Goal: Task Accomplishment & Management: Manage account settings

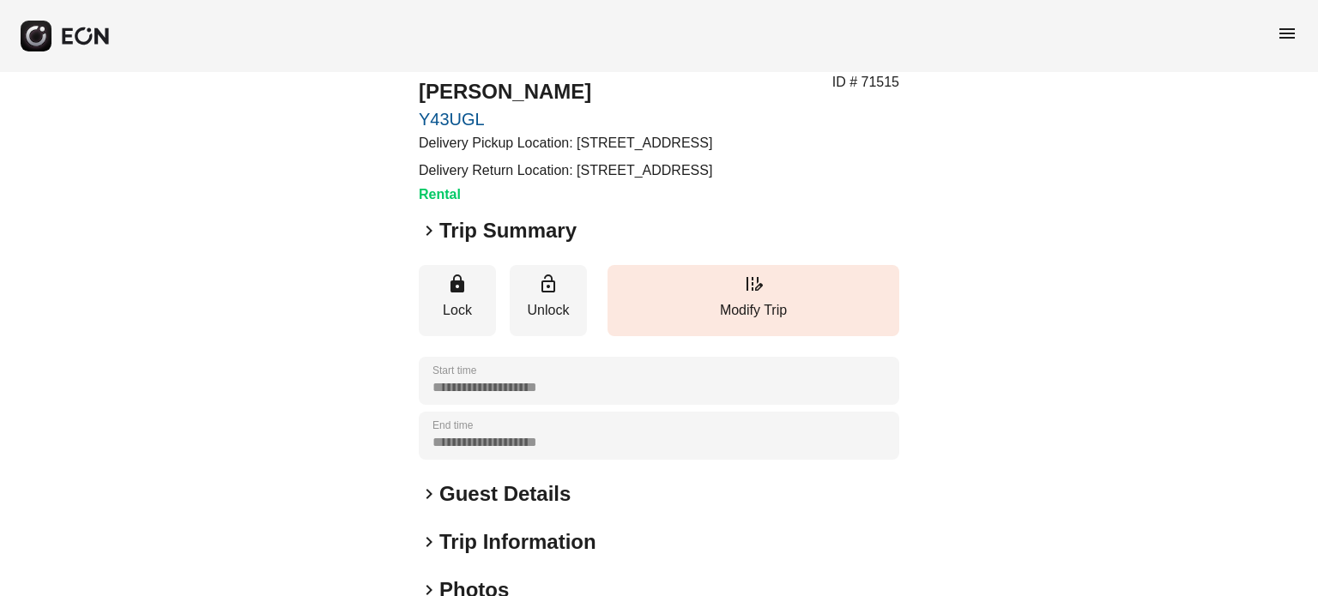
scroll to position [86, 0]
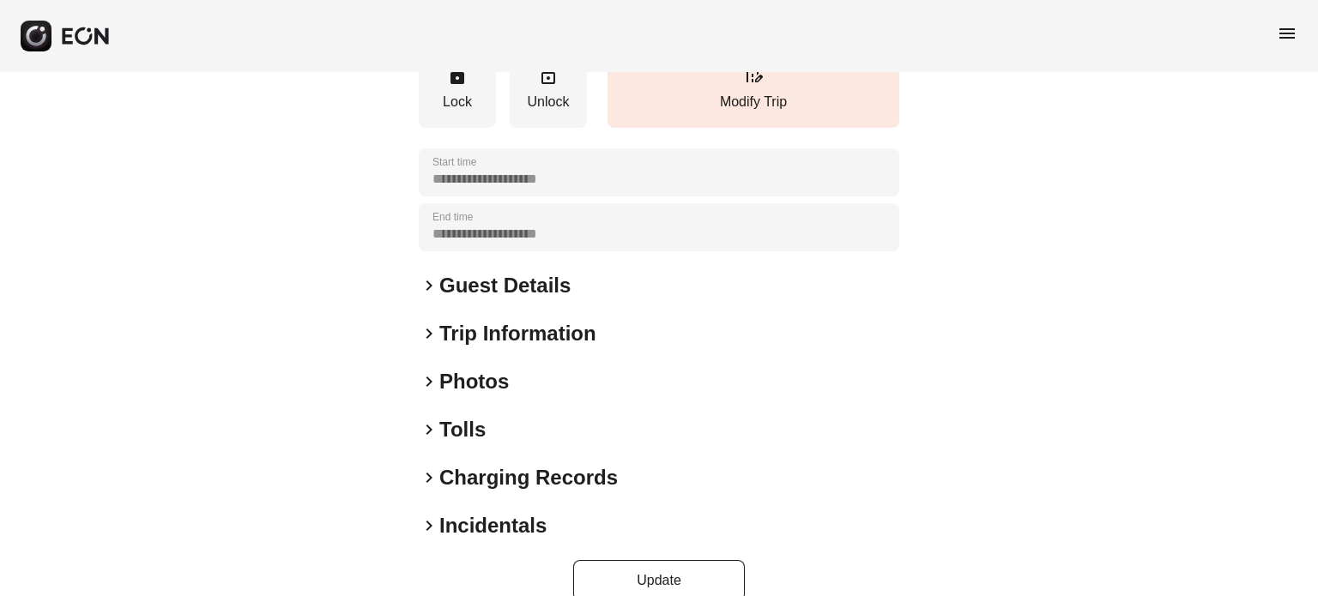
click at [481, 396] on h2 "Photos" at bounding box center [474, 381] width 70 height 27
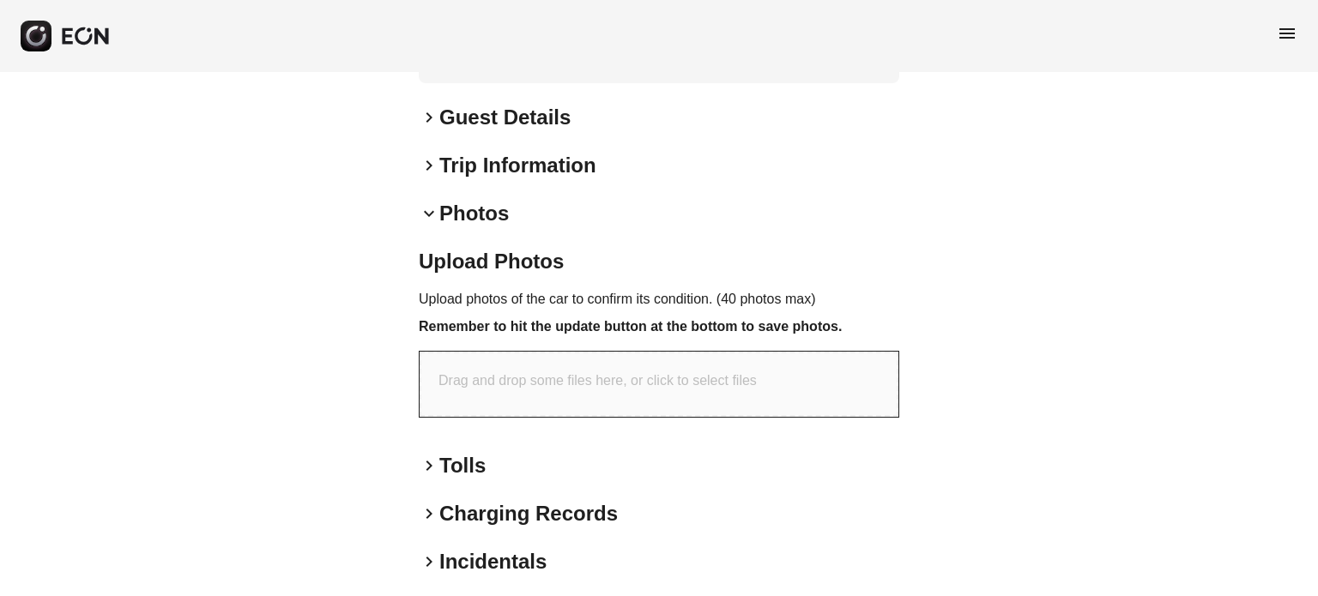
scroll to position [515, 0]
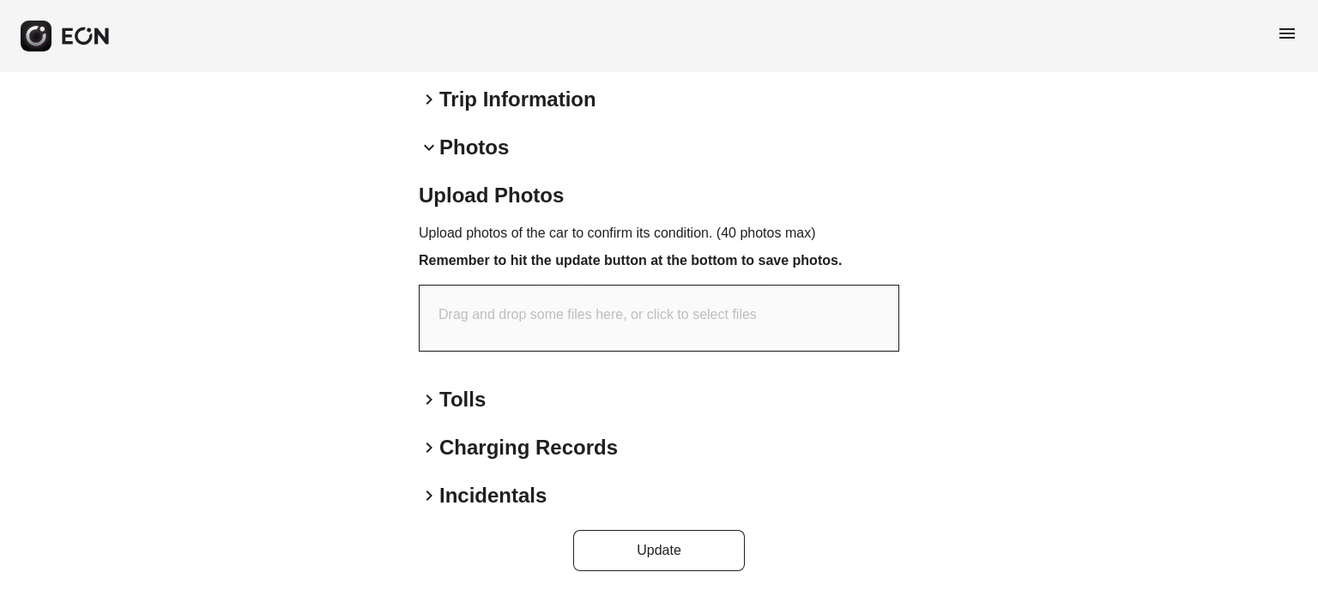
click at [584, 344] on div "Drag and drop some files here, or click to select files" at bounding box center [659, 318] width 479 height 65
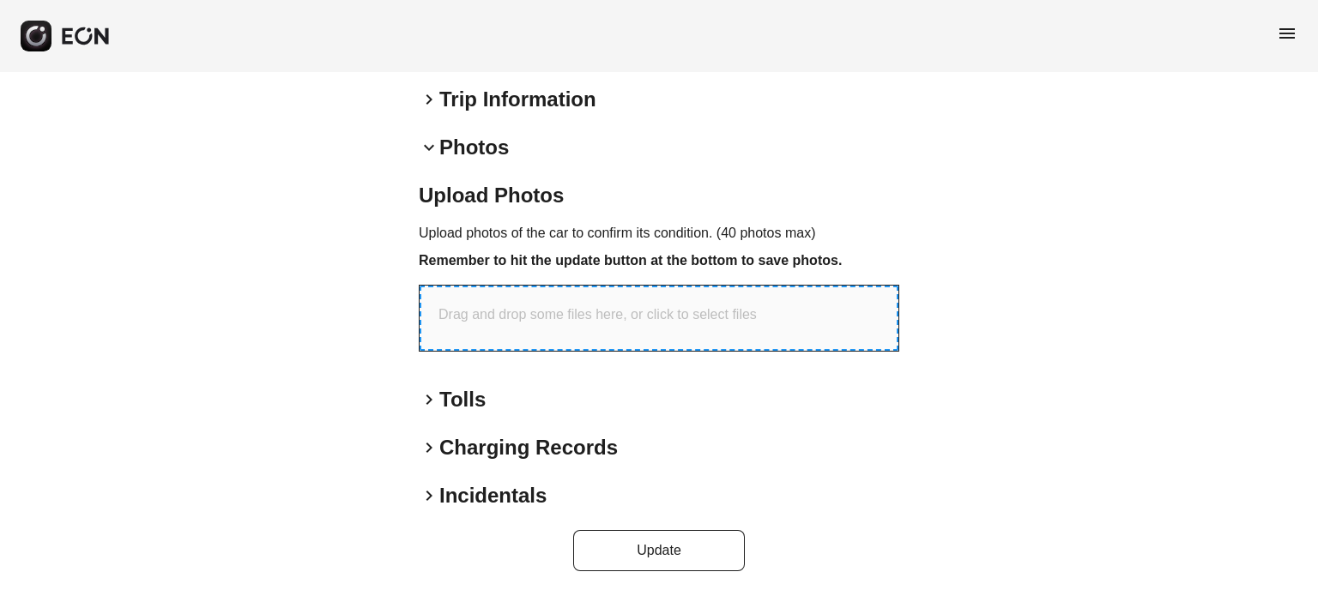
type input "**********"
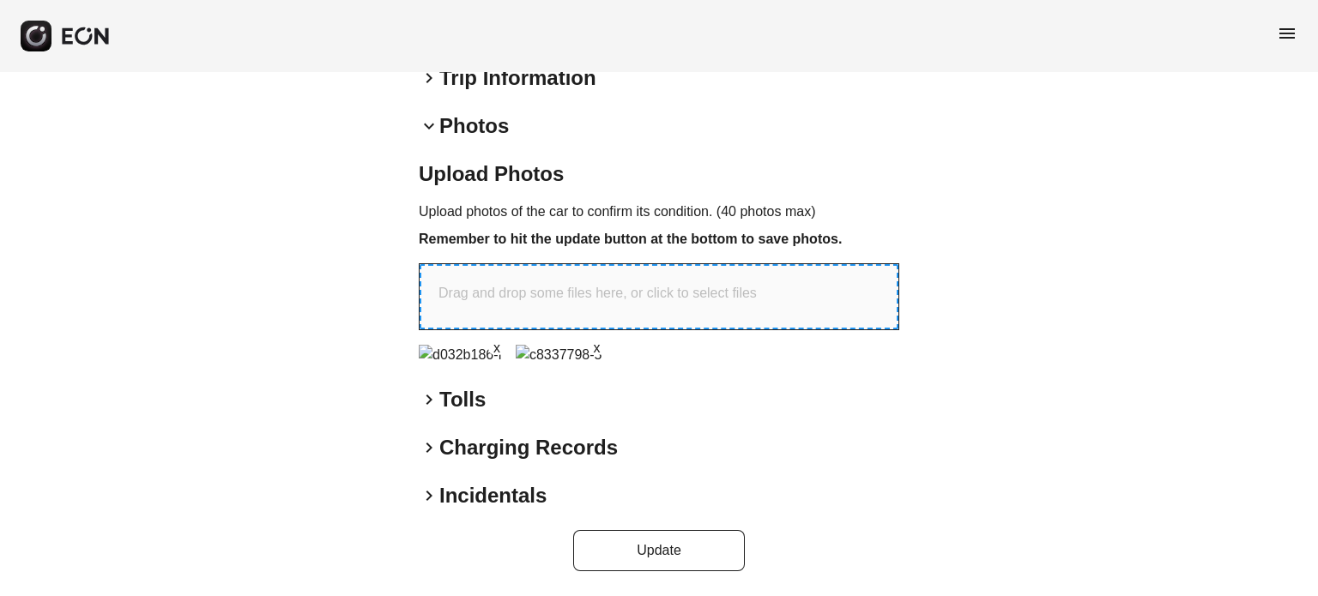
click at [602, 330] on div "Drag and drop some files here, or click to select files" at bounding box center [659, 296] width 479 height 65
click at [635, 308] on div "Drag and drop some files here, or click to select files" at bounding box center [659, 296] width 479 height 65
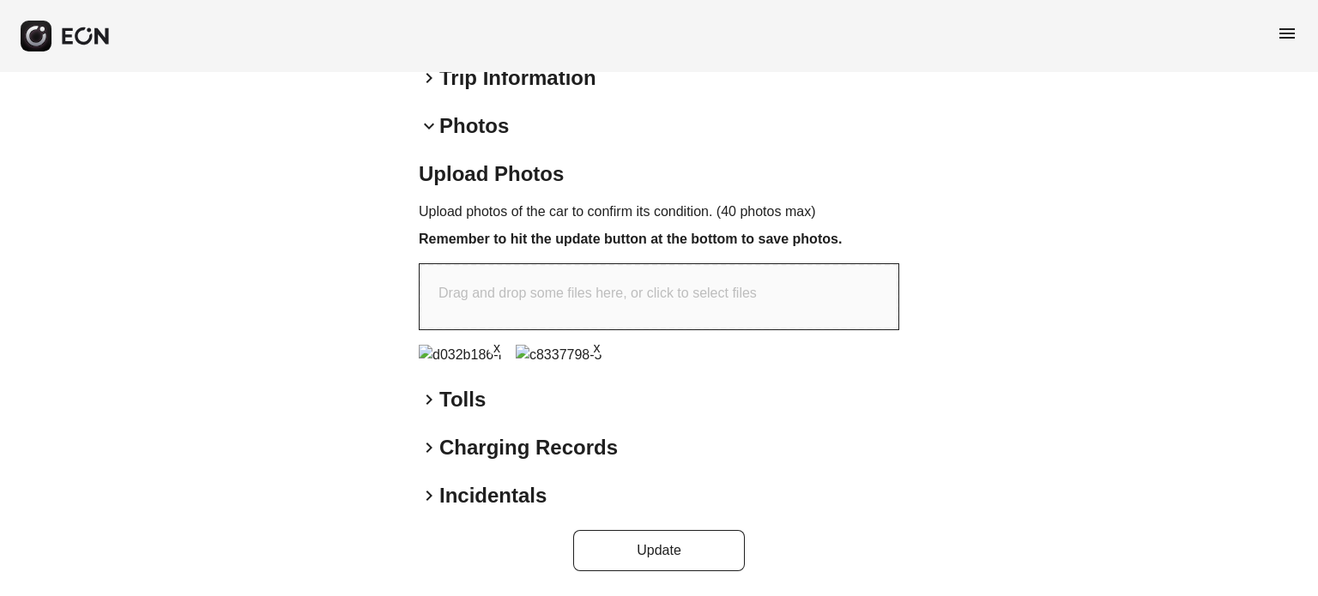
type input "**********"
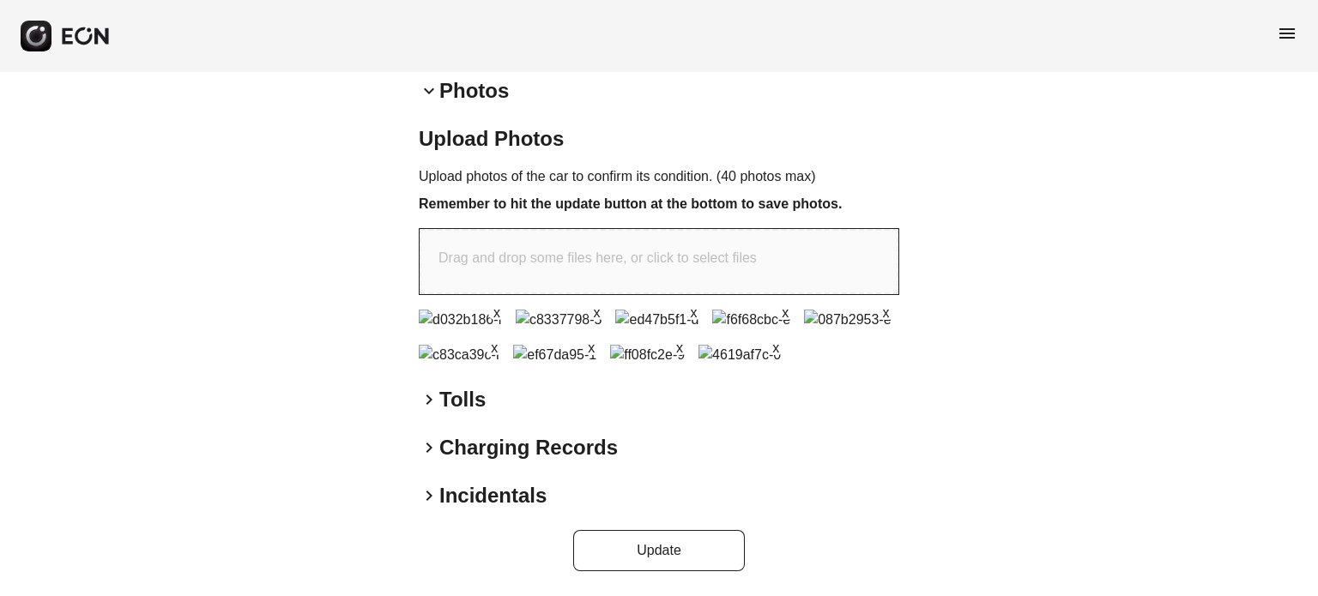
scroll to position [601, 0]
click at [685, 366] on img at bounding box center [647, 355] width 75 height 21
click at [618, 547] on button "Update" at bounding box center [659, 550] width 172 height 41
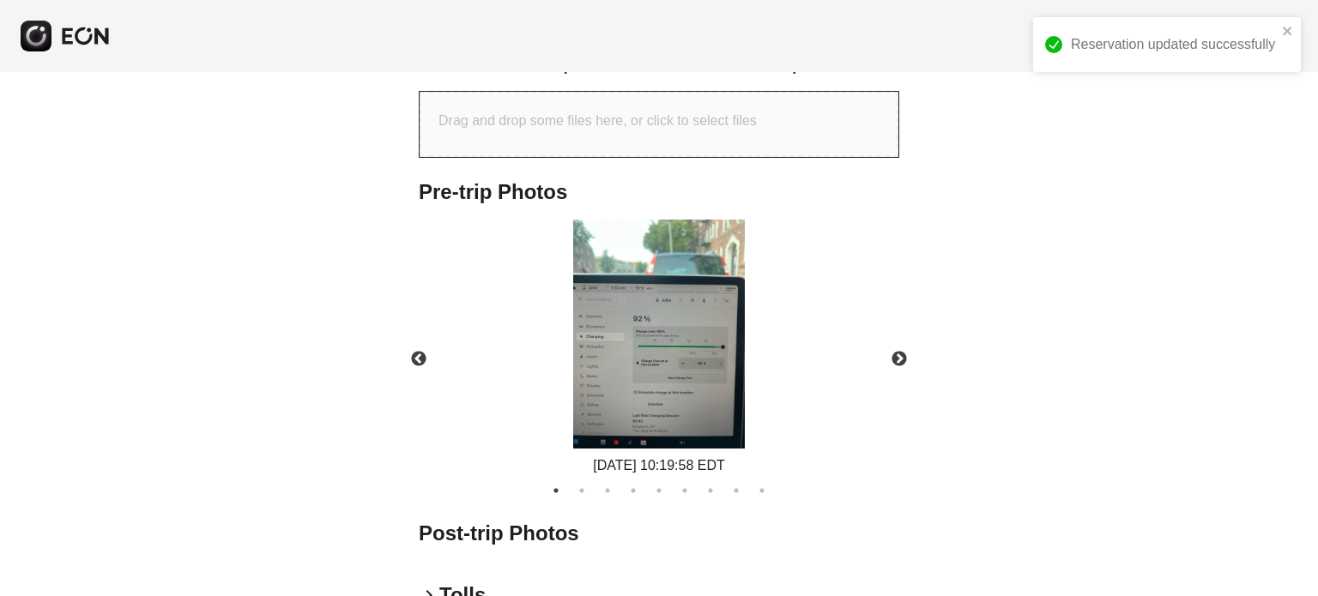
scroll to position [687, 0]
click at [900, 389] on button "Next" at bounding box center [899, 359] width 60 height 60
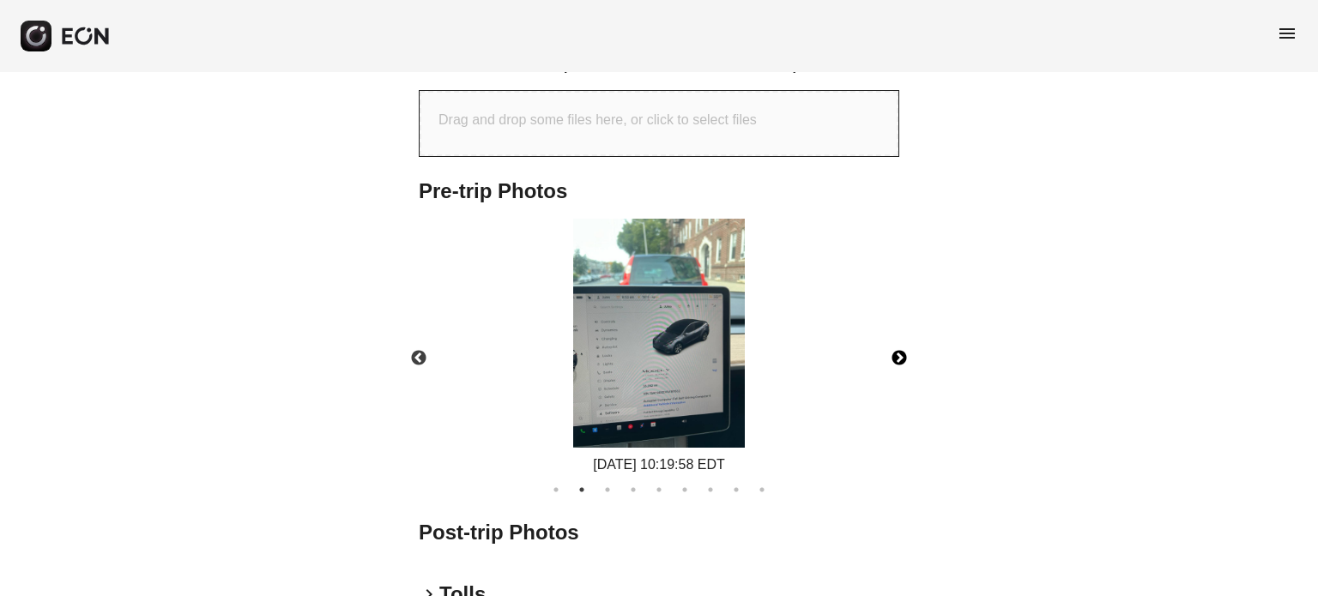
scroll to position [0, 0]
